Goal: Information Seeking & Learning: Learn about a topic

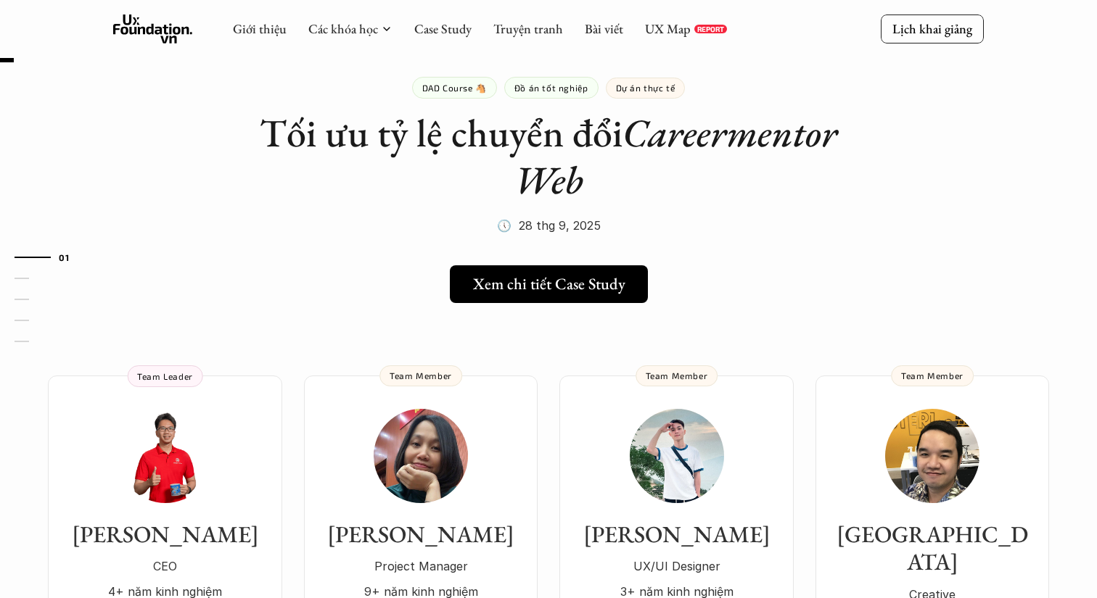
scroll to position [22, 0]
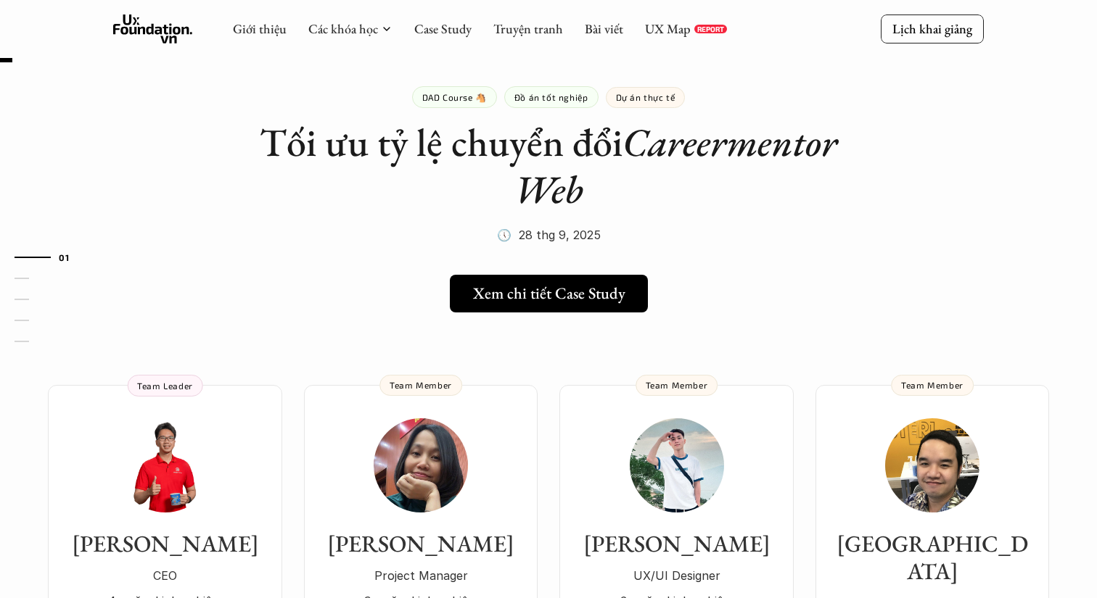
click at [638, 183] on em "Careermentor Web" at bounding box center [680, 166] width 332 height 98
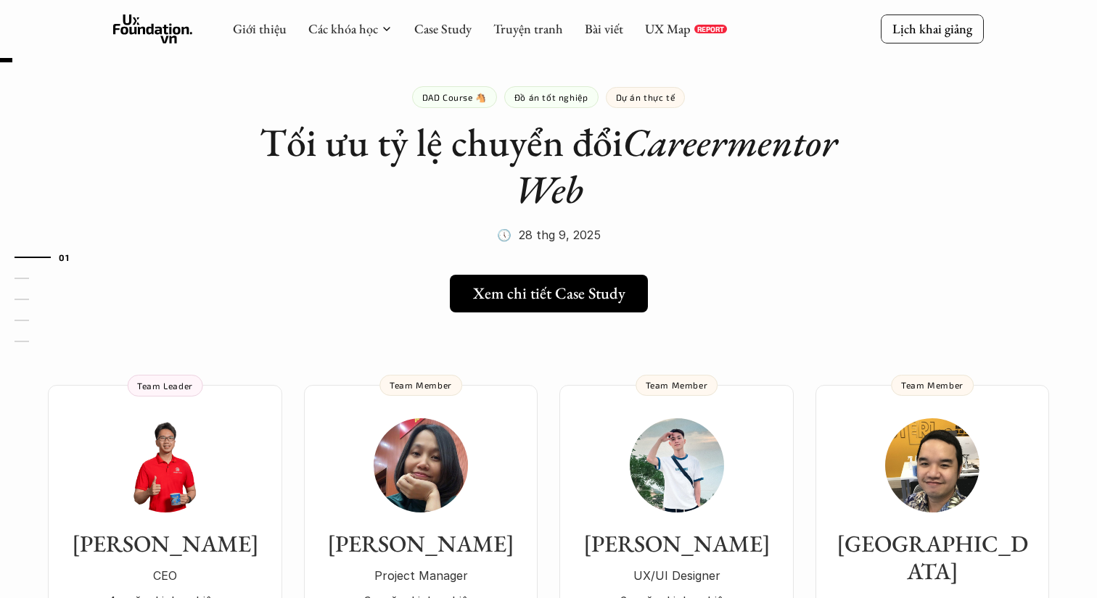
scroll to position [0, 0]
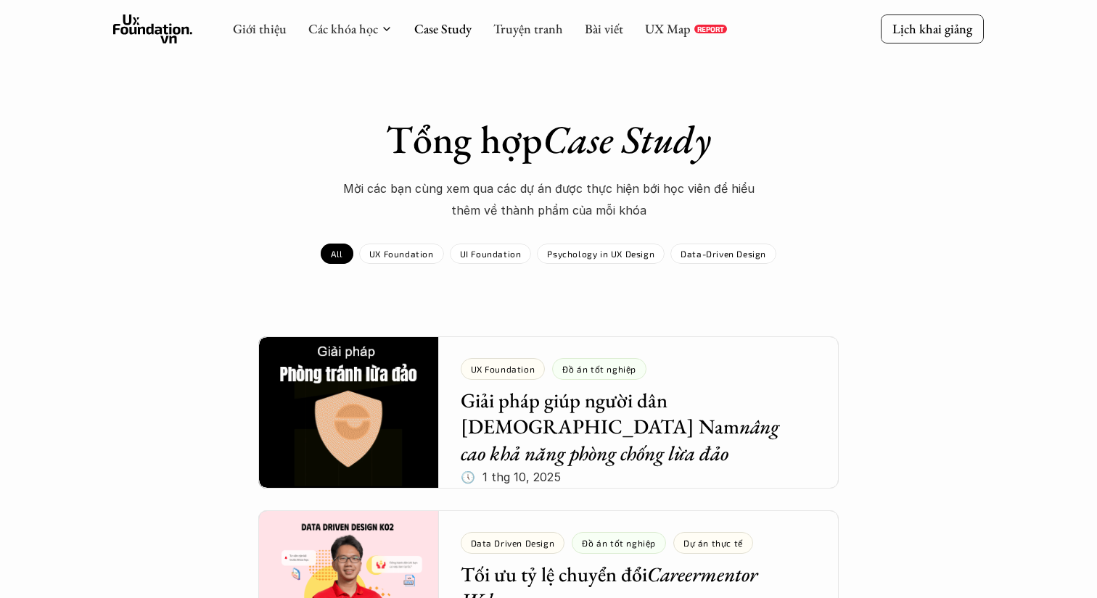
click at [201, 157] on div "Tổng hợp Case Study Mời các bạn cùng xem qua các dự án được thực hiện bới học v…" at bounding box center [549, 169] width 842 height 106
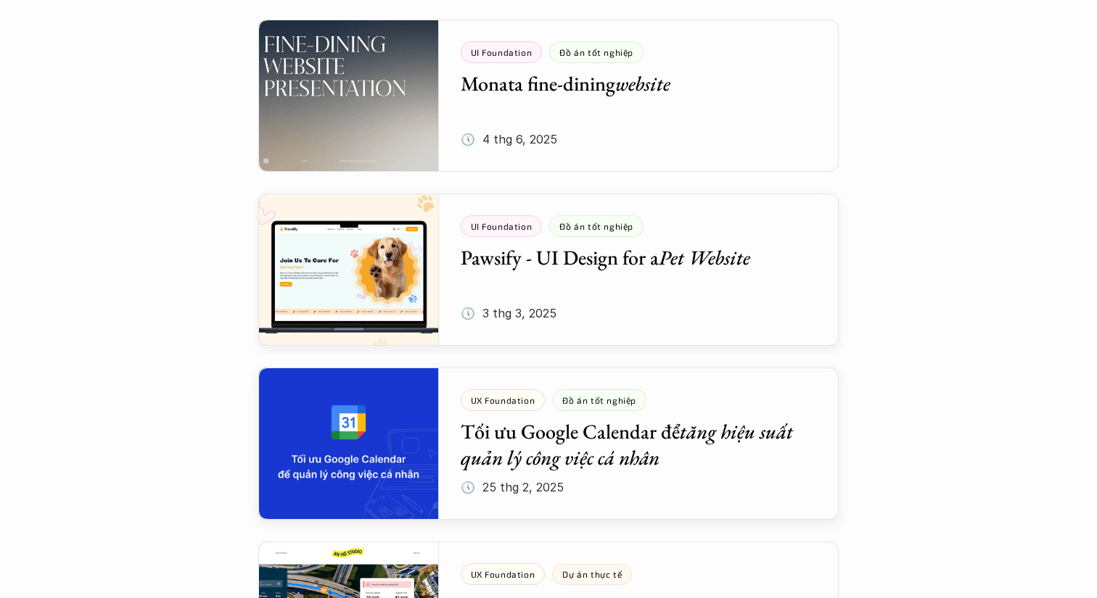
scroll to position [1366, 0]
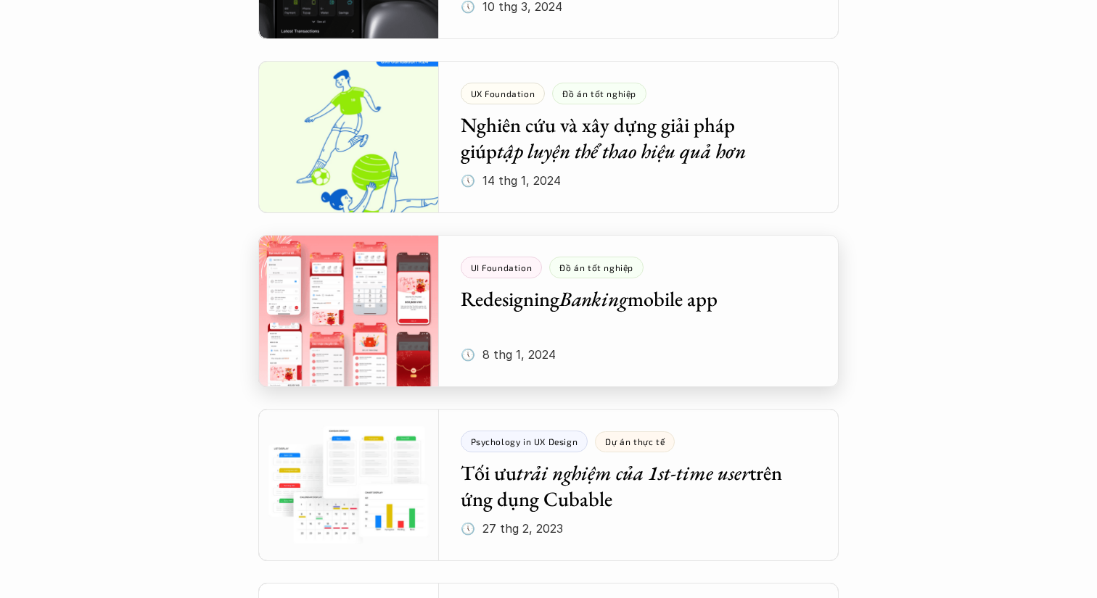
scroll to position [3175, 0]
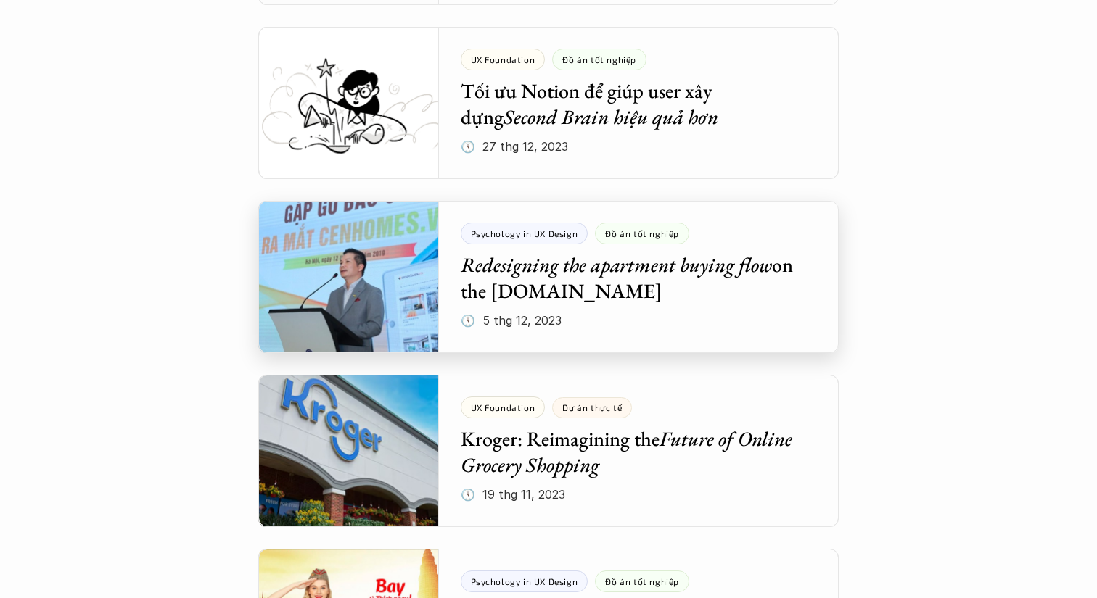
scroll to position [3632, 0]
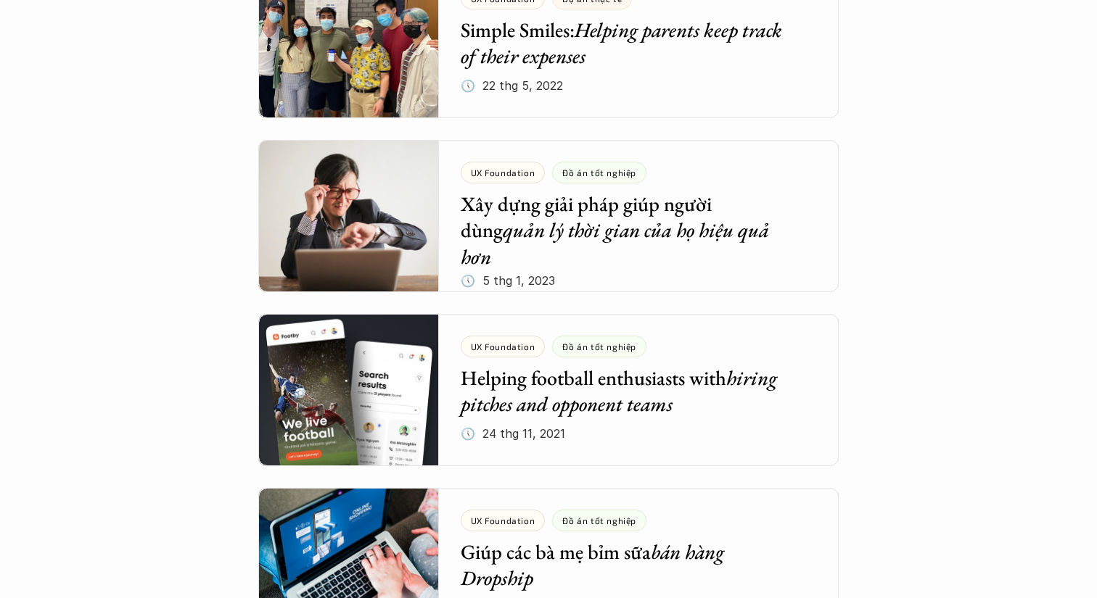
scroll to position [4588, 0]
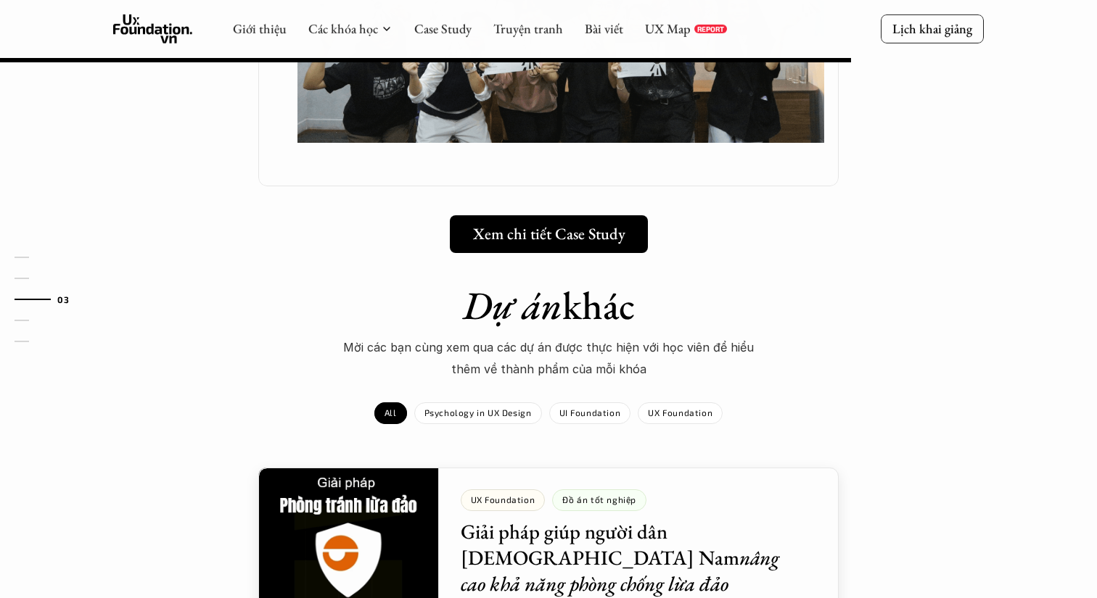
scroll to position [1248, 0]
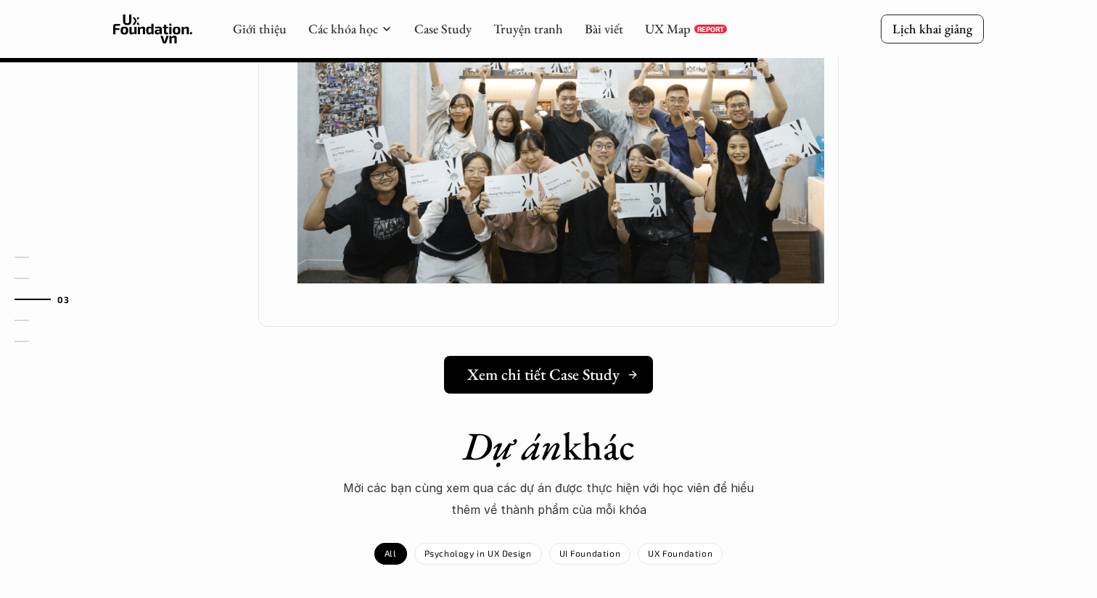
click at [600, 366] on h5 "Xem chi tiết Case Study" at bounding box center [543, 375] width 152 height 19
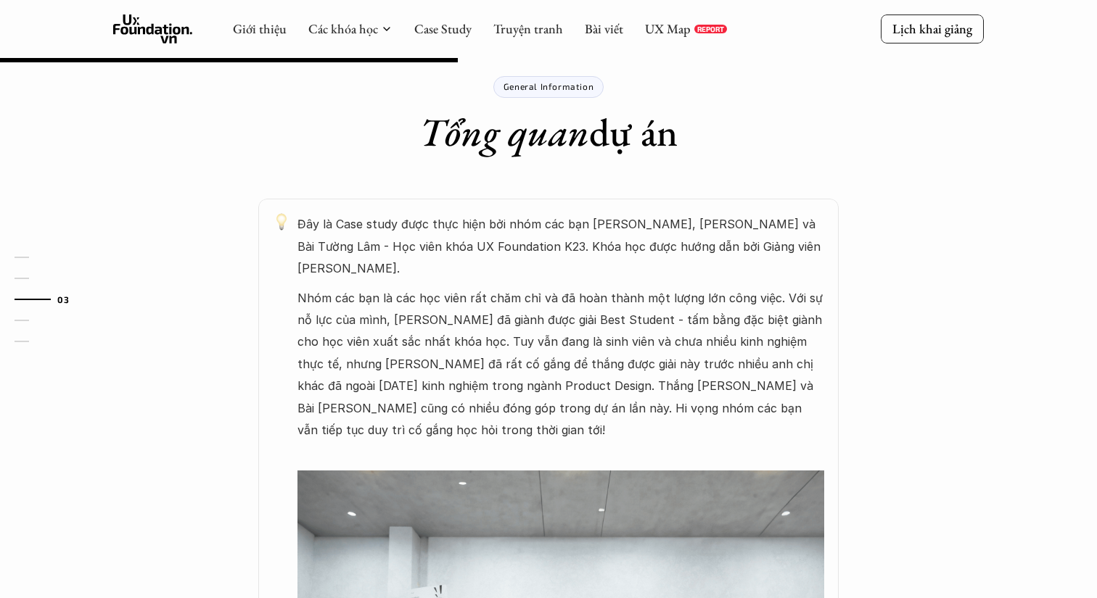
scroll to position [360, 0]
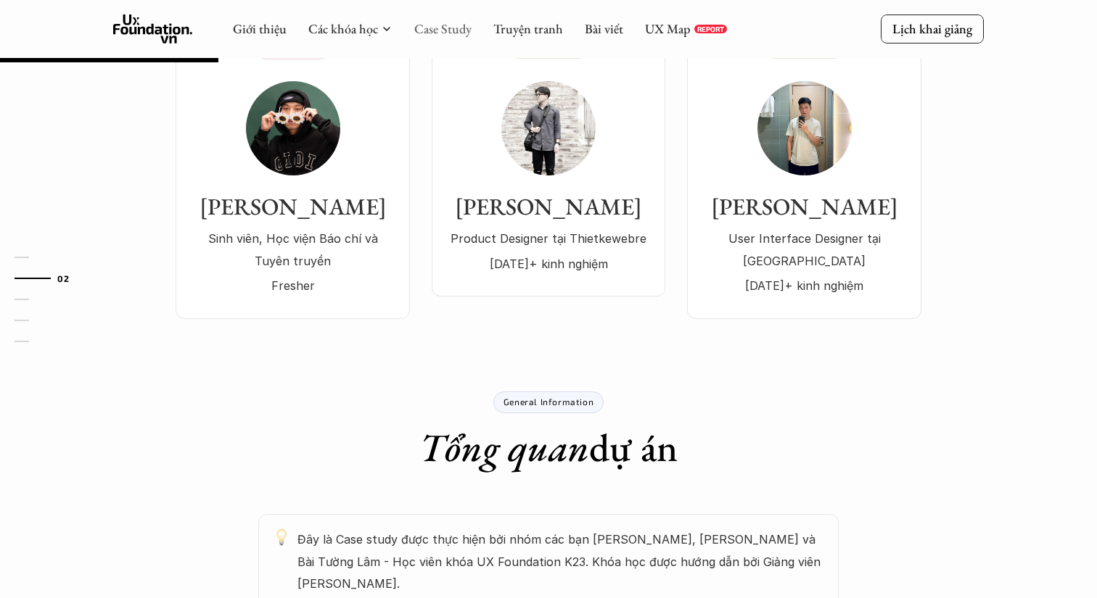
click at [443, 35] on link "Case Study" at bounding box center [442, 28] width 57 height 17
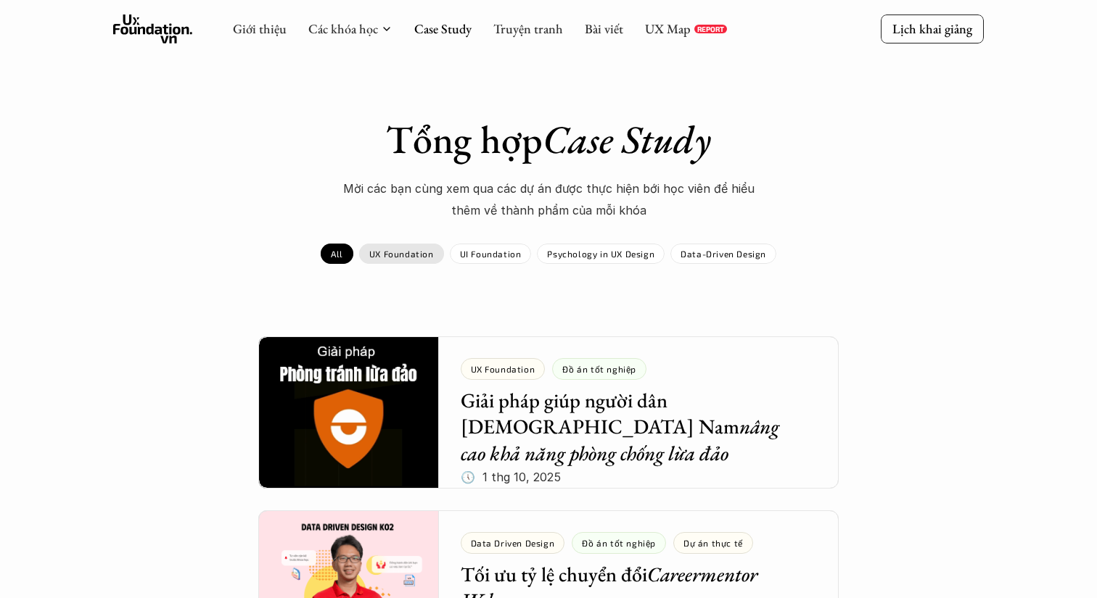
click at [412, 252] on p "UX Foundation" at bounding box center [401, 254] width 65 height 10
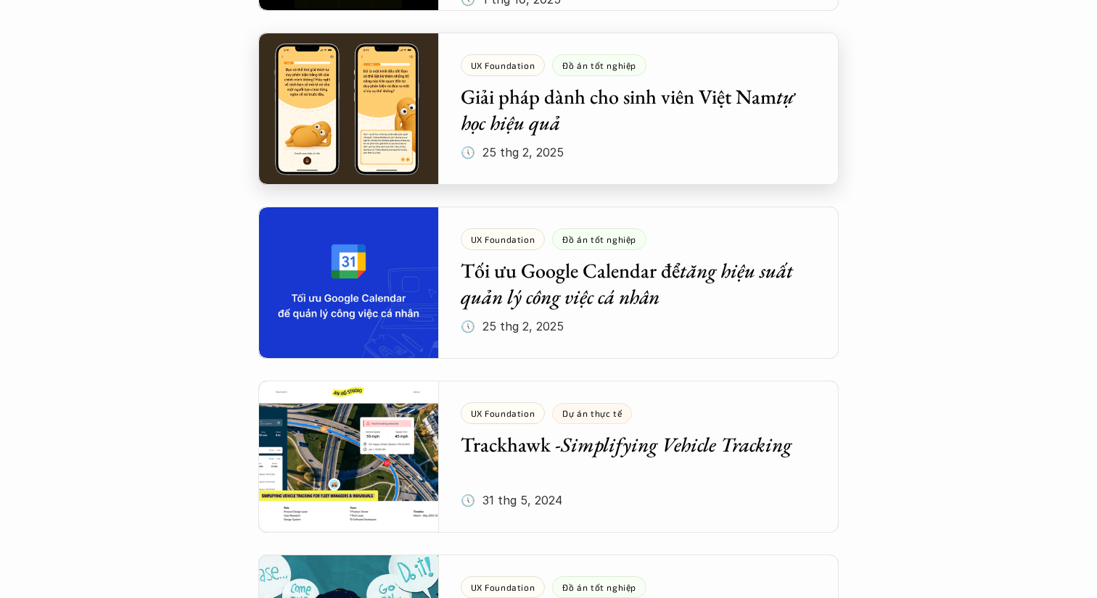
scroll to position [484, 0]
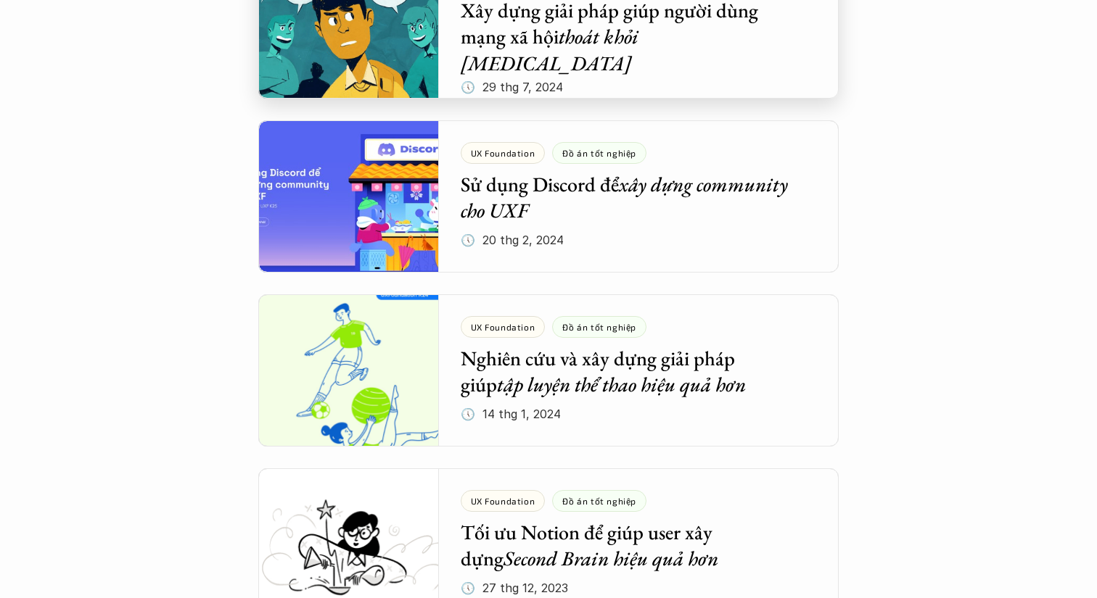
scroll to position [1181, 0]
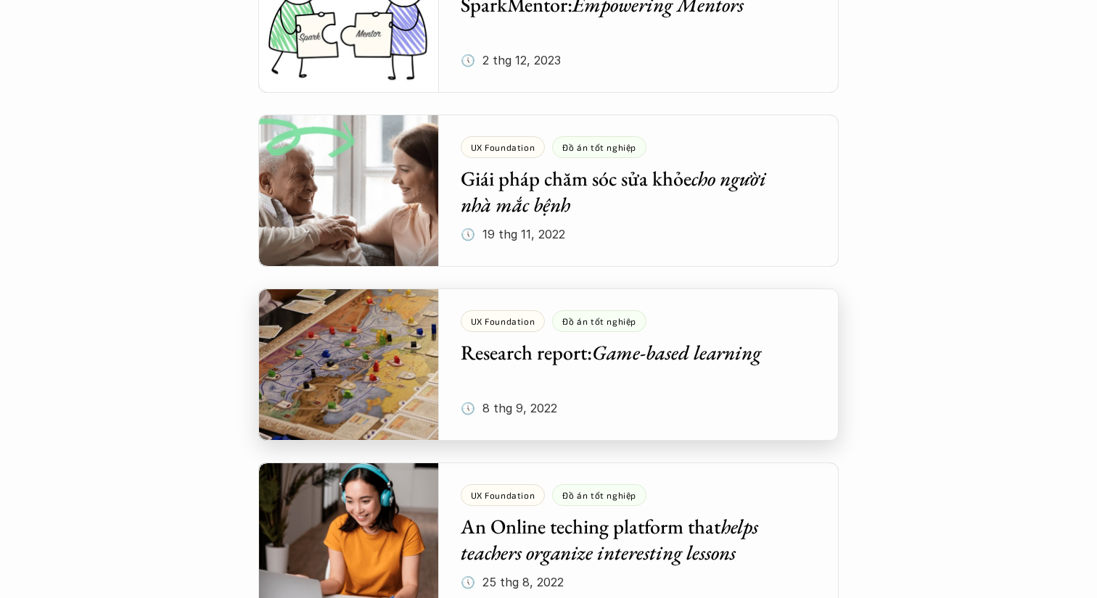
scroll to position [2841, 0]
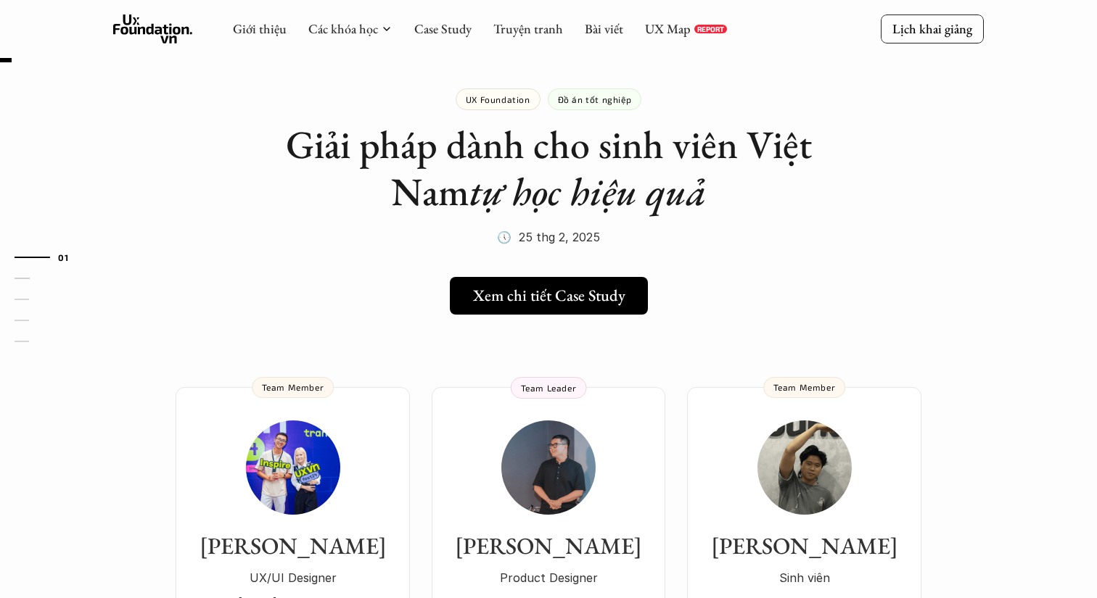
scroll to position [19, 0]
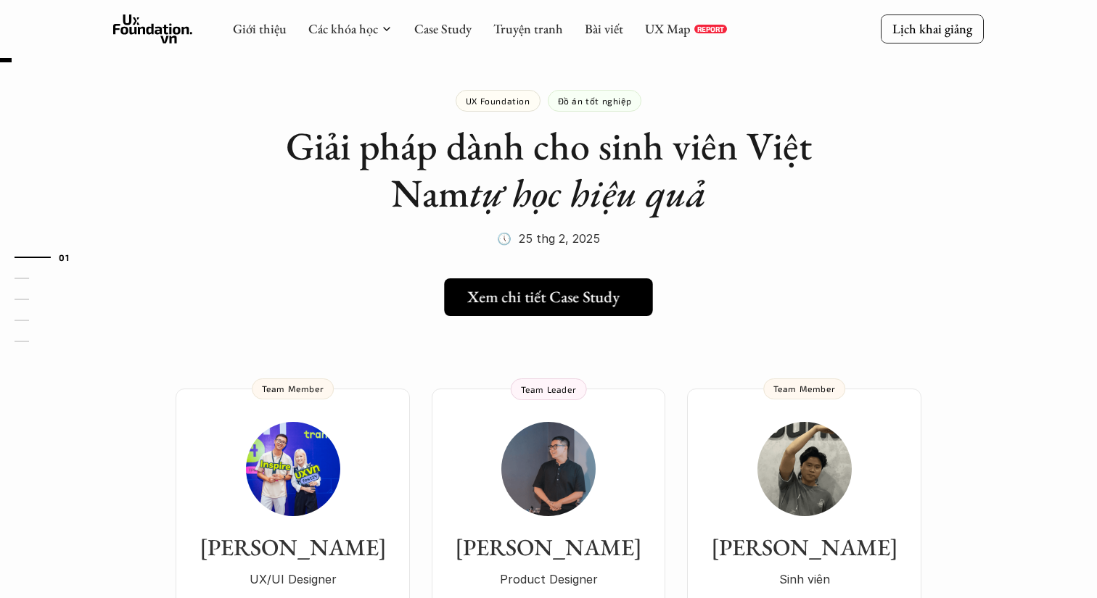
click at [610, 292] on h5 "Xem chi tiết Case Study" at bounding box center [543, 297] width 152 height 19
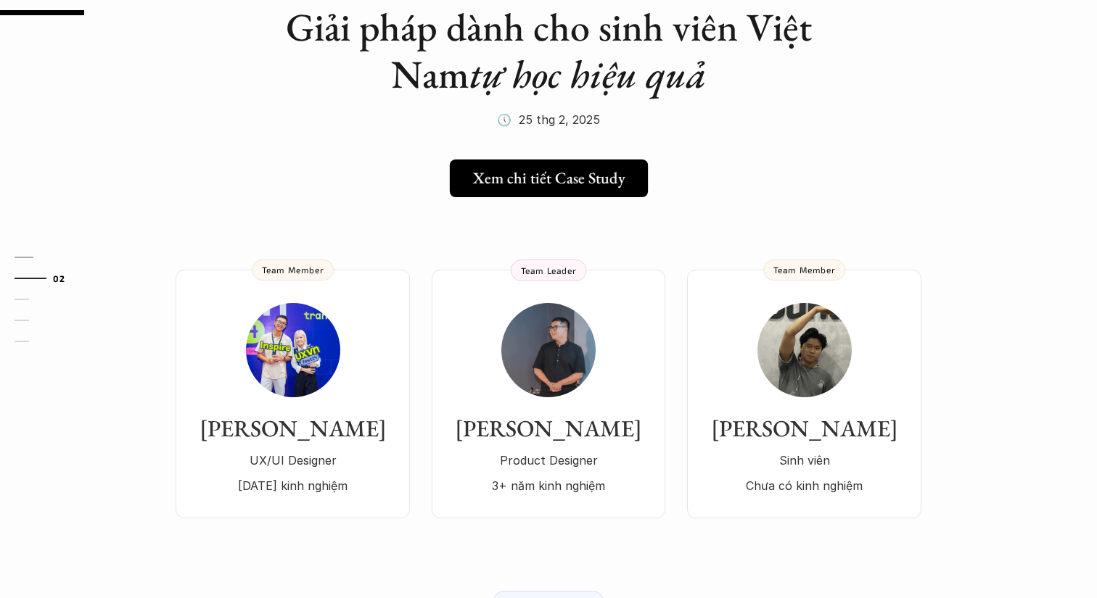
scroll to position [139, 0]
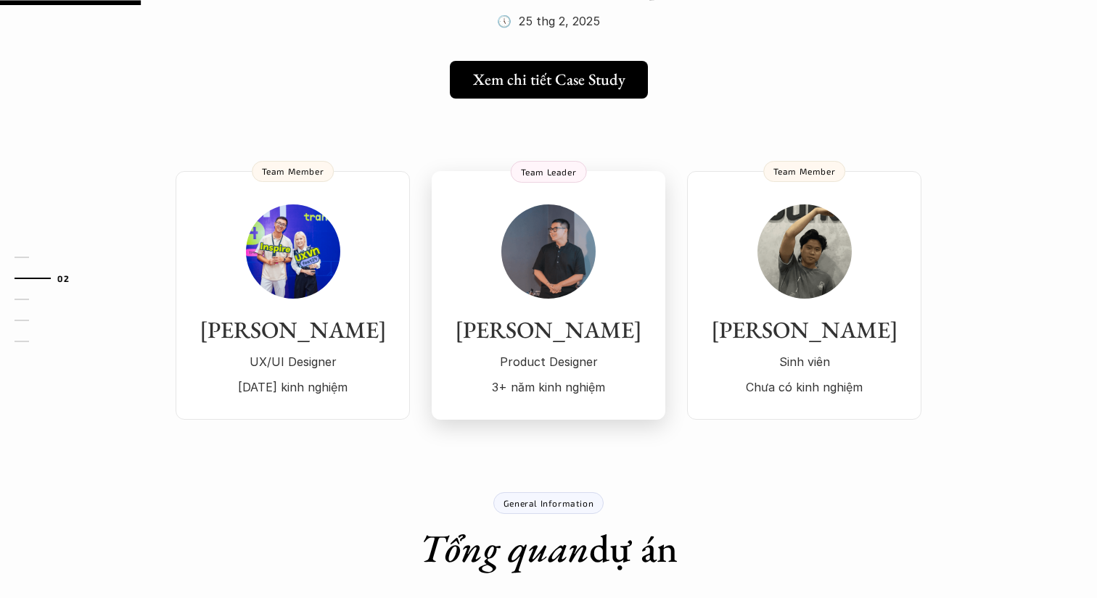
scroll to position [232, 0]
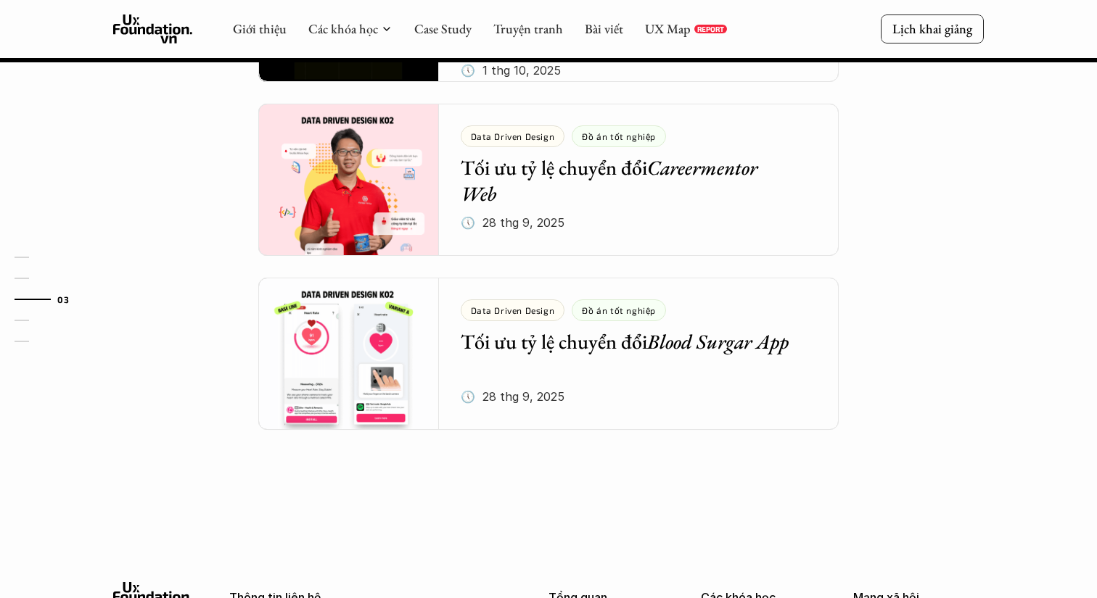
scroll to position [1940, 0]
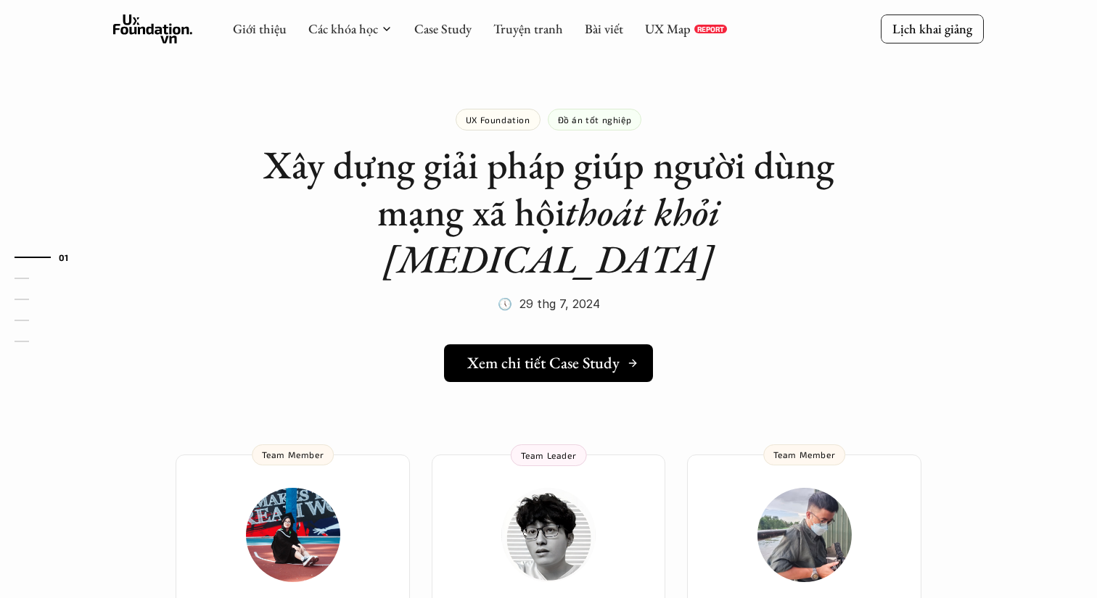
click at [561, 354] on h5 "Xem chi tiết Case Study" at bounding box center [543, 363] width 152 height 19
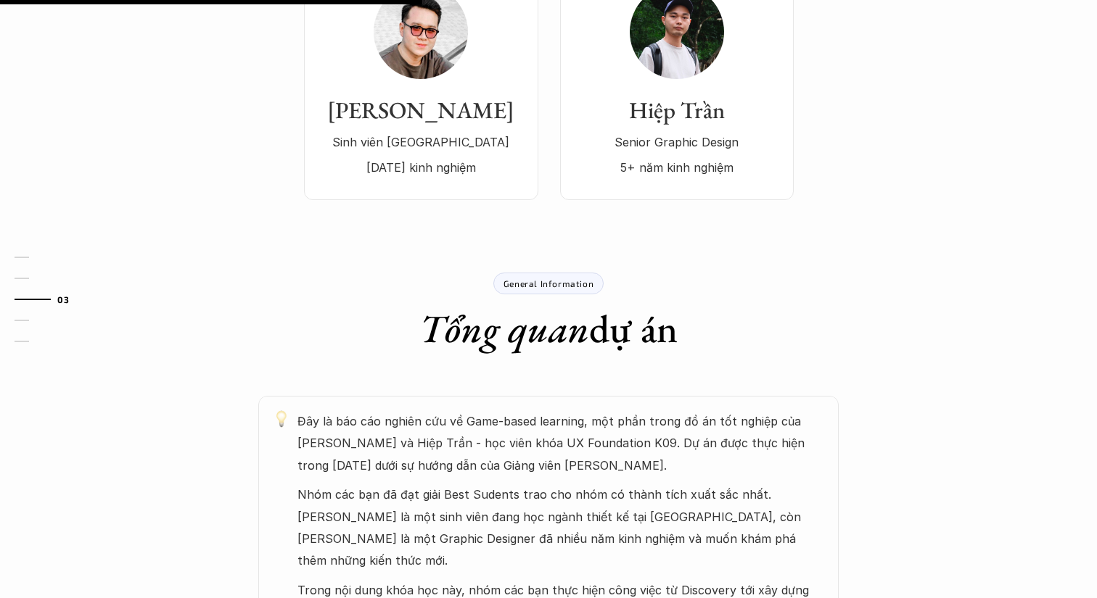
scroll to position [557, 0]
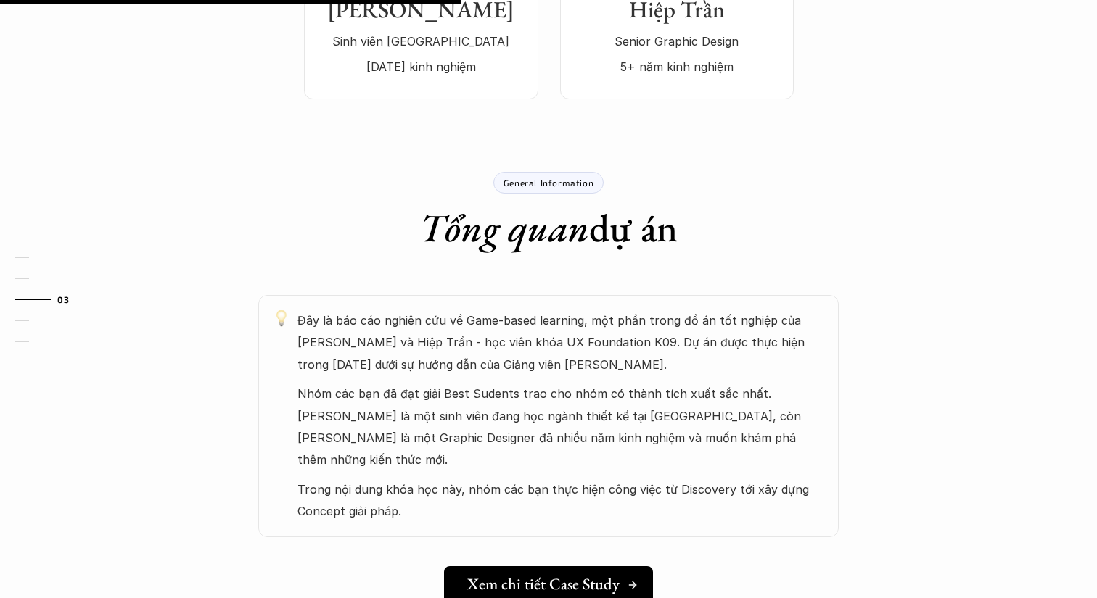
click at [569, 575] on h5 "Xem chi tiết Case Study" at bounding box center [543, 584] width 152 height 19
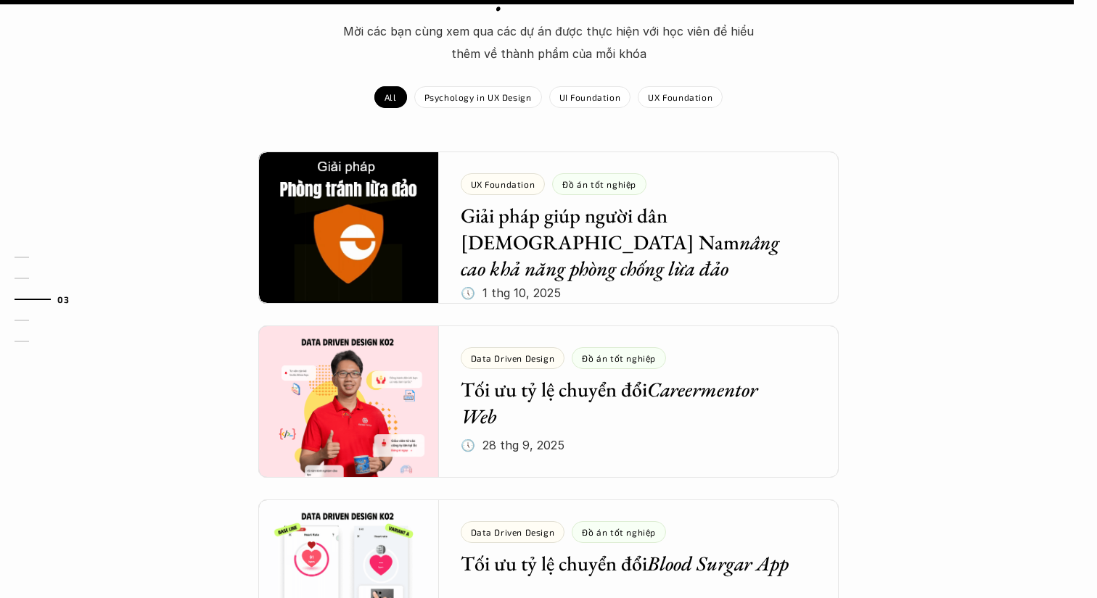
scroll to position [1349, 0]
